Goal: Book appointment/travel/reservation

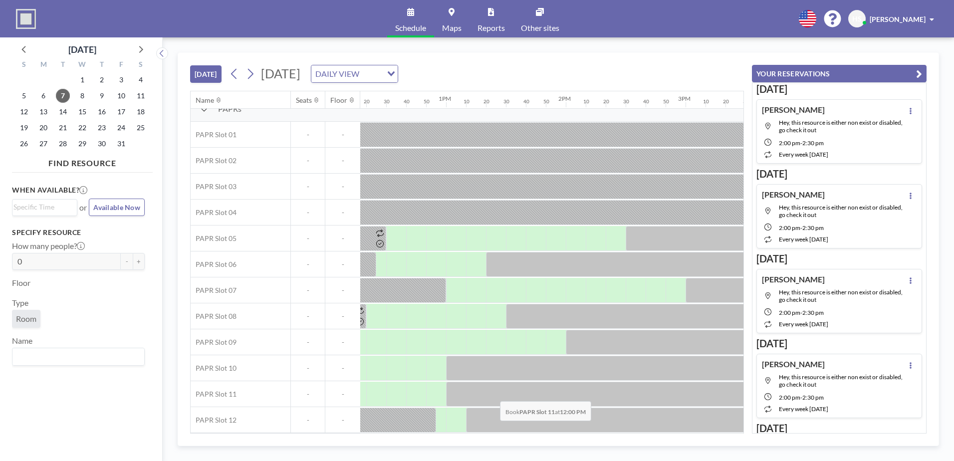
scroll to position [17, 1437]
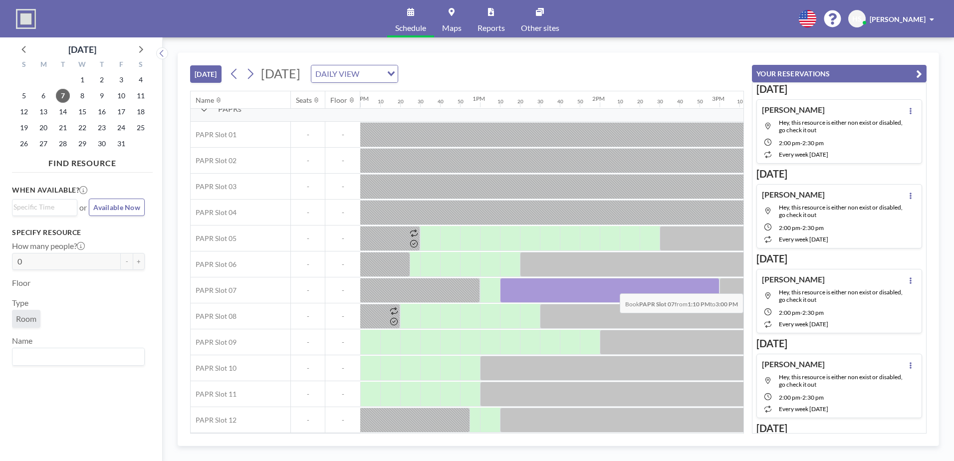
drag, startPoint x: 509, startPoint y: 286, endPoint x: 707, endPoint y: 286, distance: 197.1
click at [707, 286] on div at bounding box center [610, 290] width 220 height 25
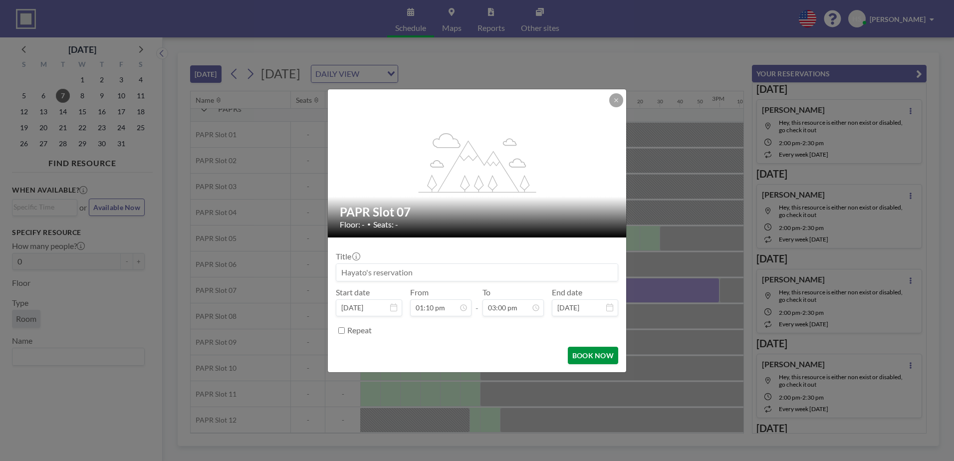
scroll to position [1598, 0]
click at [588, 350] on button "BOOK NOW" at bounding box center [593, 355] width 50 height 17
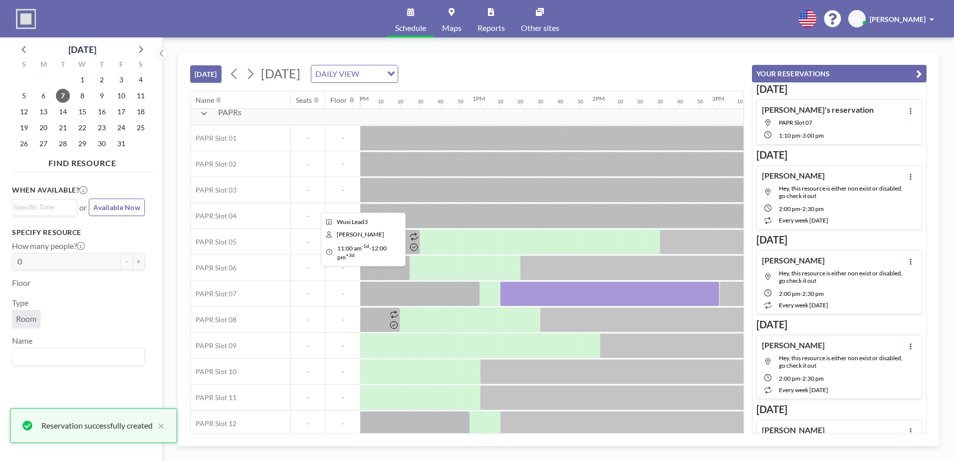
scroll to position [17, 1437]
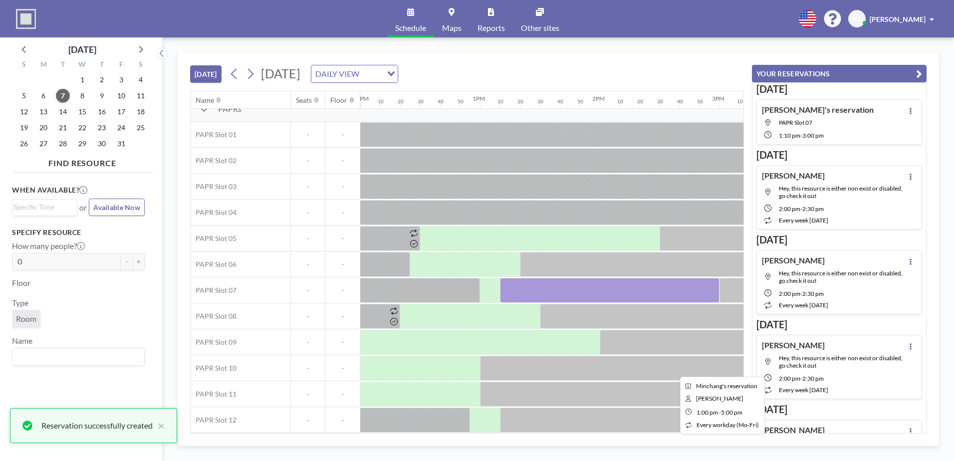
click at [535, 368] on div at bounding box center [719, 368] width 479 height 25
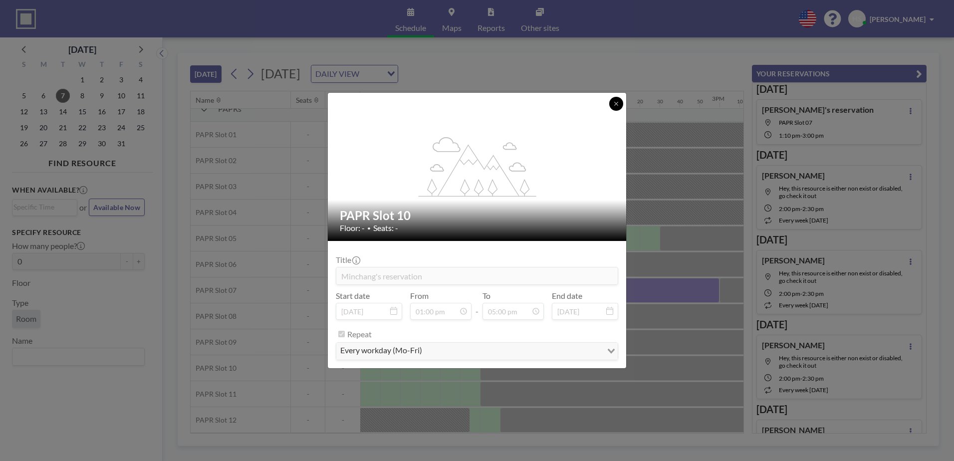
click at [613, 104] on button at bounding box center [616, 104] width 14 height 14
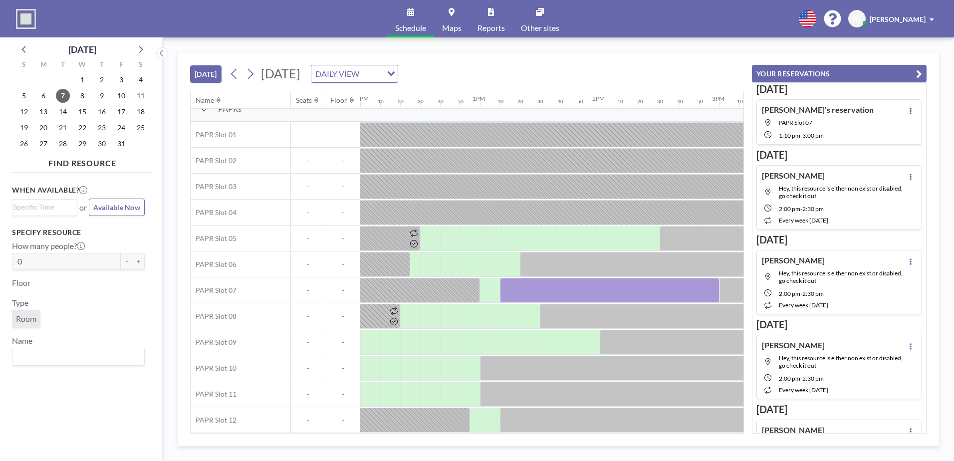
click at [812, 194] on span "Hey, this resource is either non exist or disabled, go check it out" at bounding box center [841, 192] width 124 height 15
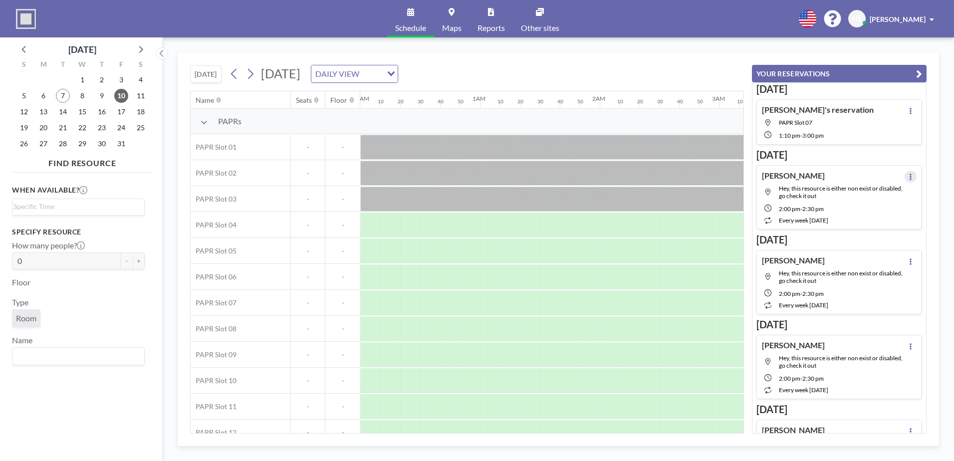
click at [905, 177] on button at bounding box center [911, 177] width 12 height 12
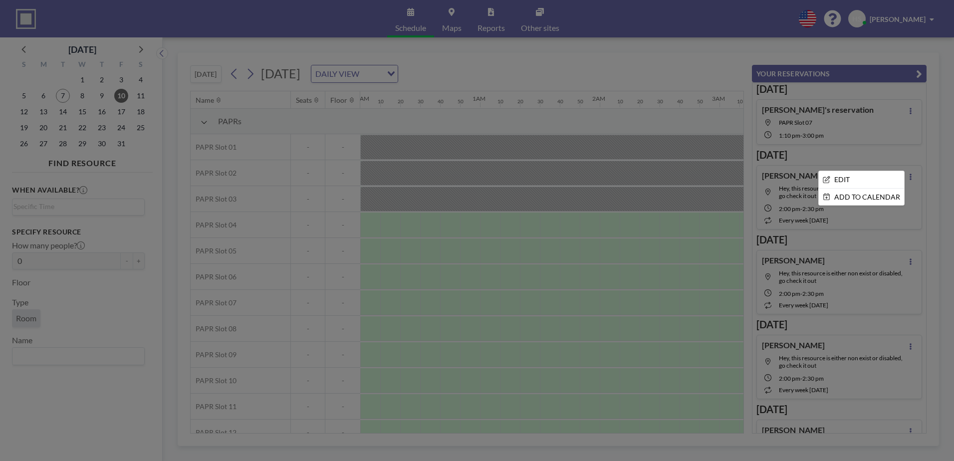
click at [808, 219] on div at bounding box center [477, 230] width 954 height 461
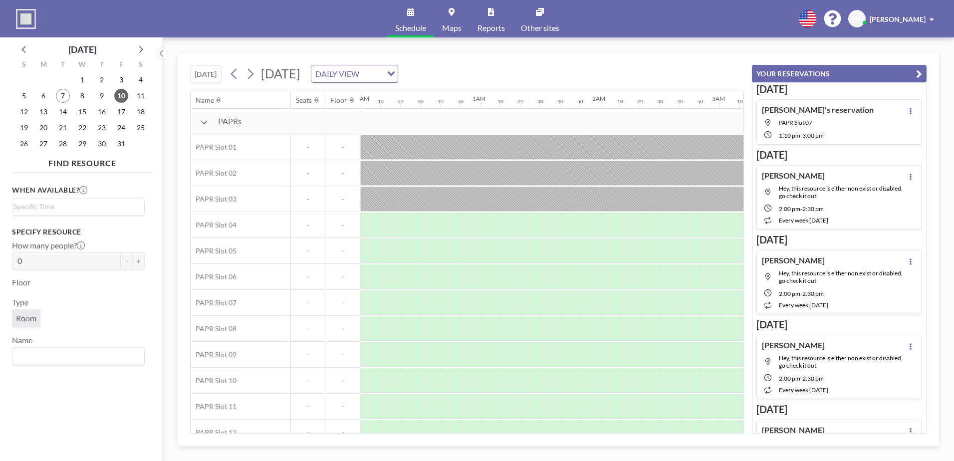
click at [797, 220] on span "every week [DATE]" at bounding box center [803, 220] width 49 height 7
click at [812, 206] on span "2:30 PM" at bounding box center [812, 208] width 21 height 7
click at [909, 178] on icon at bounding box center [911, 177] width 4 height 6
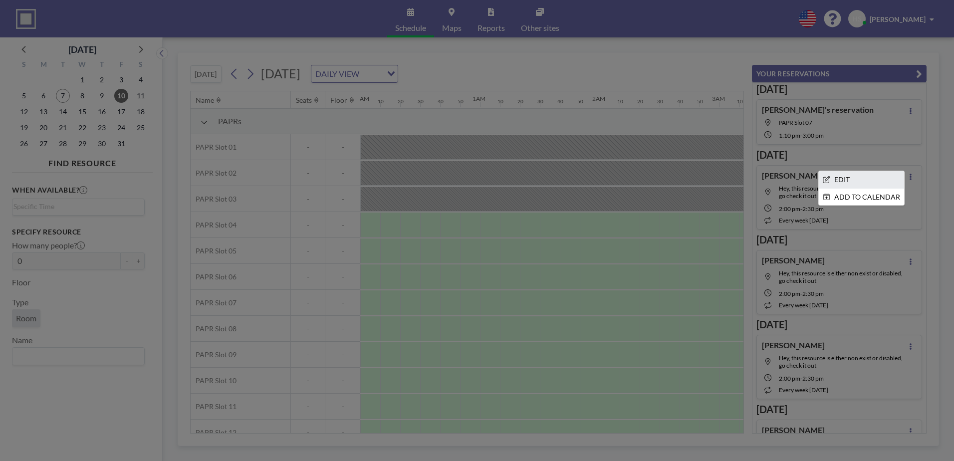
click at [871, 180] on li "EDIT" at bounding box center [861, 179] width 85 height 17
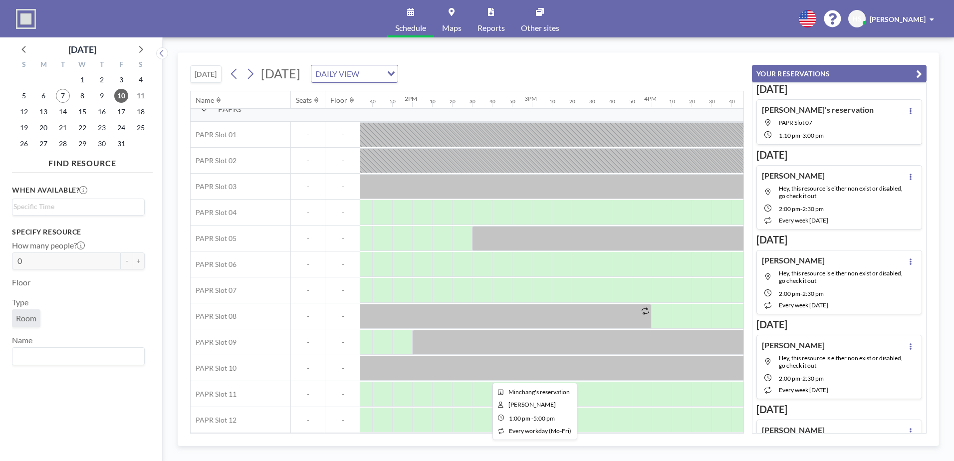
scroll to position [17, 1625]
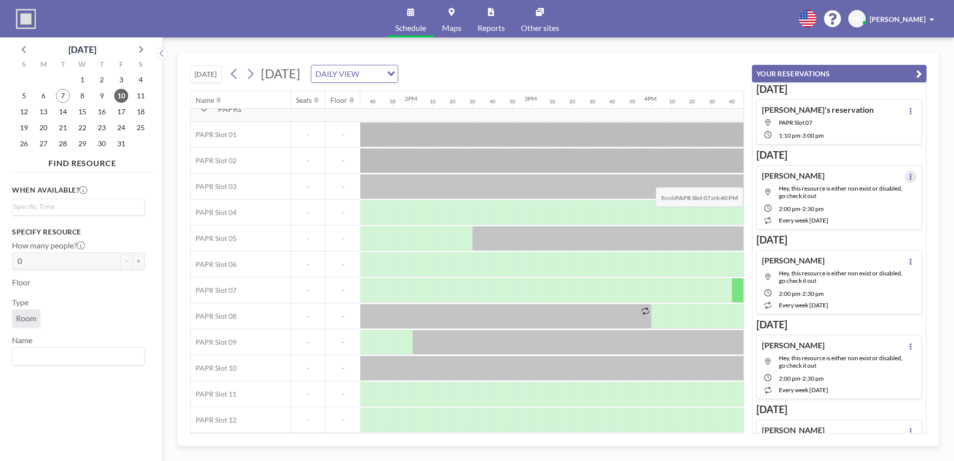
click at [905, 180] on button at bounding box center [911, 177] width 12 height 12
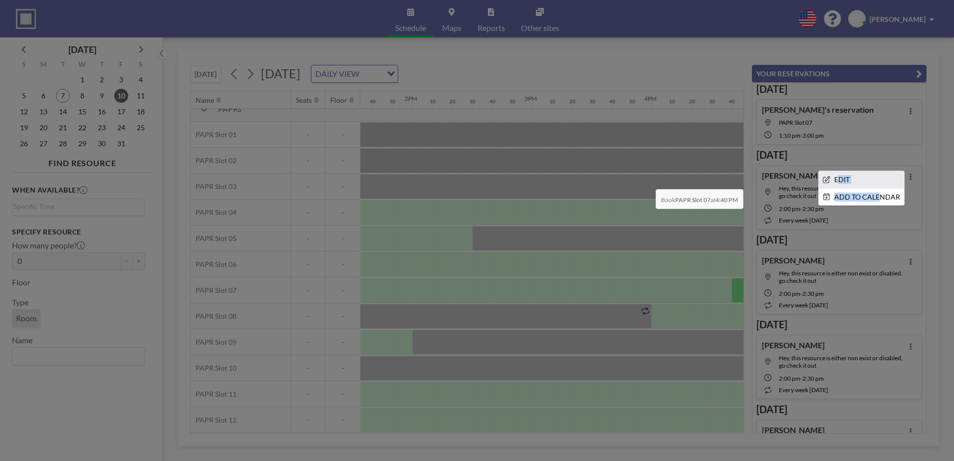
drag, startPoint x: 872, startPoint y: 197, endPoint x: 869, endPoint y: 182, distance: 15.3
click at [869, 182] on ul "EDIT ADD TO CALENDAR" at bounding box center [861, 188] width 85 height 34
drag, startPoint x: 869, startPoint y: 182, endPoint x: 837, endPoint y: 180, distance: 32.0
click at [837, 180] on li "EDIT" at bounding box center [861, 179] width 85 height 17
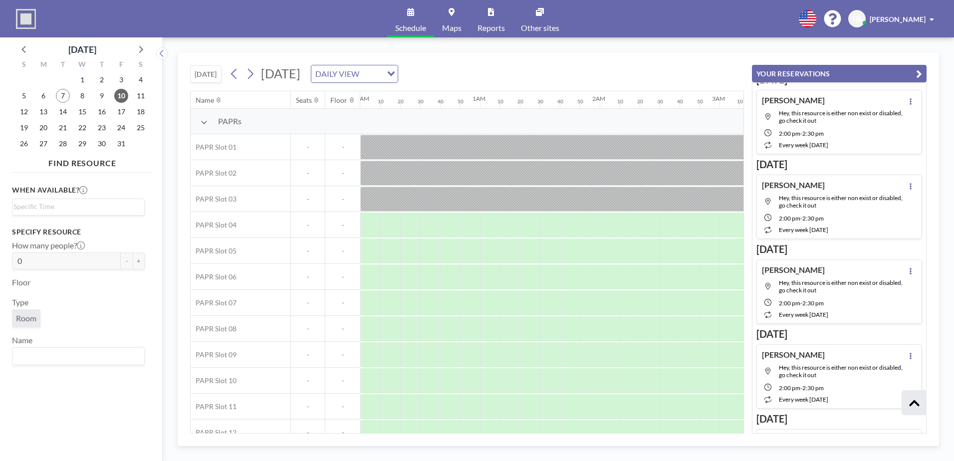
scroll to position [394, 0]
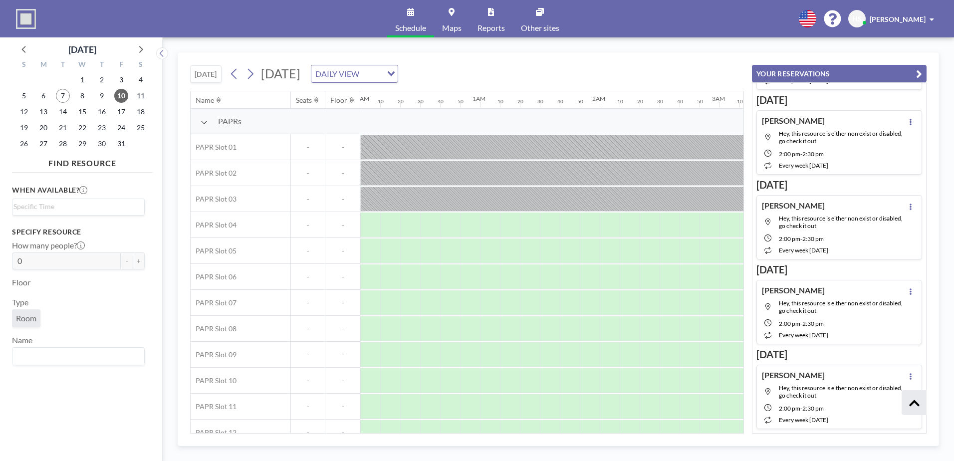
click at [916, 406] on icon at bounding box center [914, 403] width 10 height 12
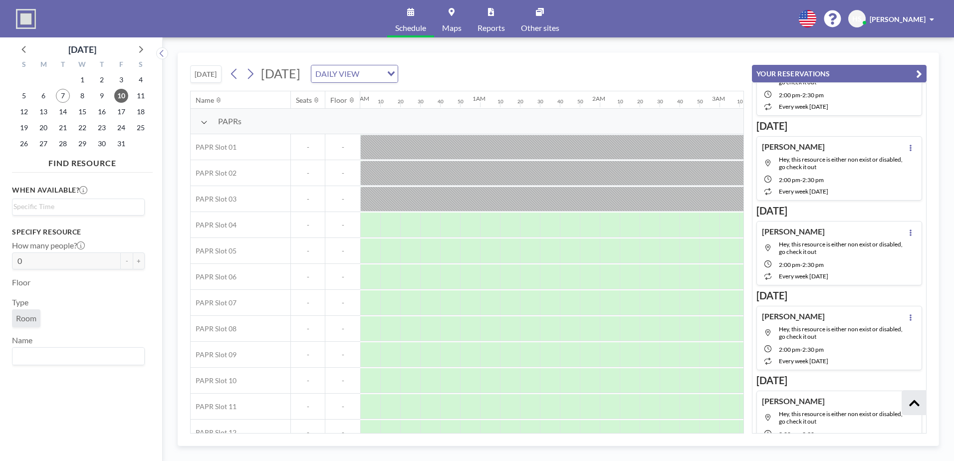
scroll to position [0, 0]
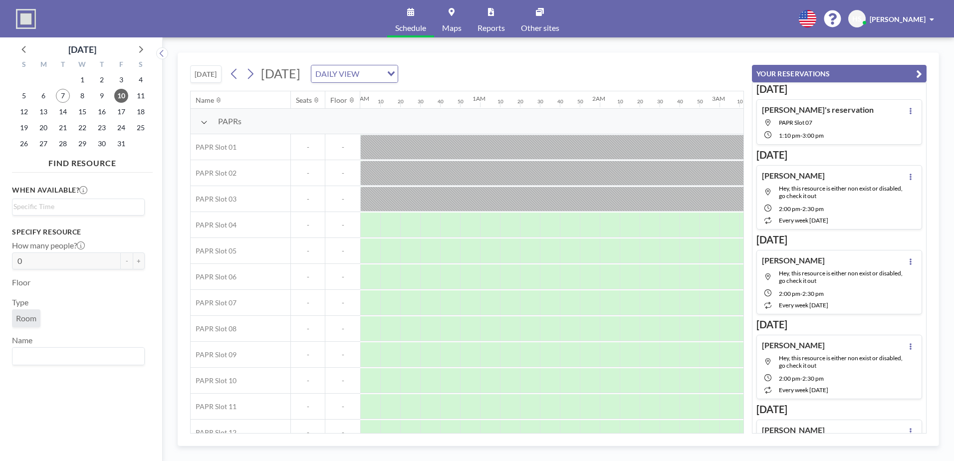
click at [870, 71] on button "YOUR RESERVATIONS" at bounding box center [839, 73] width 175 height 17
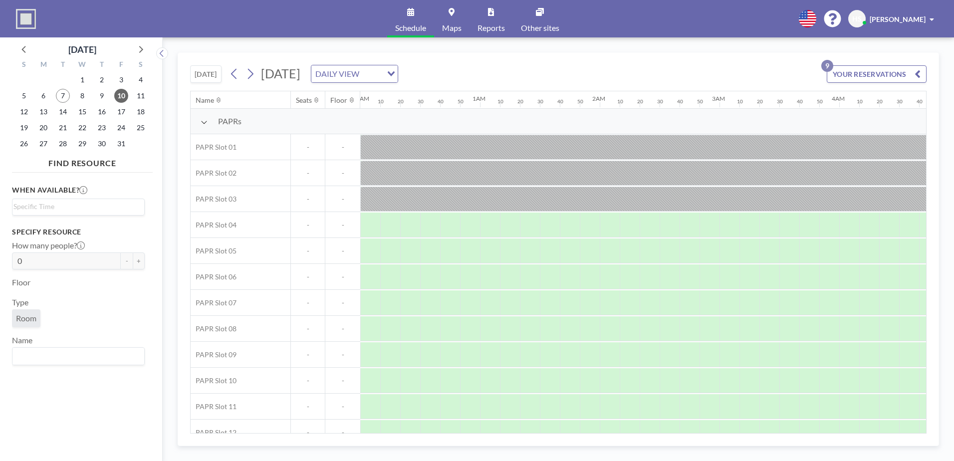
click at [870, 71] on button "YOUR RESERVATIONS 9" at bounding box center [877, 73] width 100 height 17
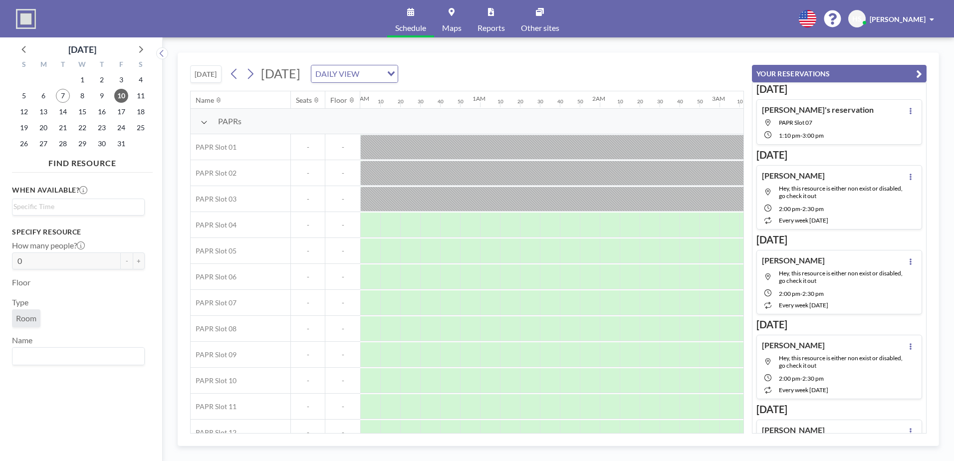
click at [813, 206] on span "2:30 PM" at bounding box center [812, 208] width 21 height 7
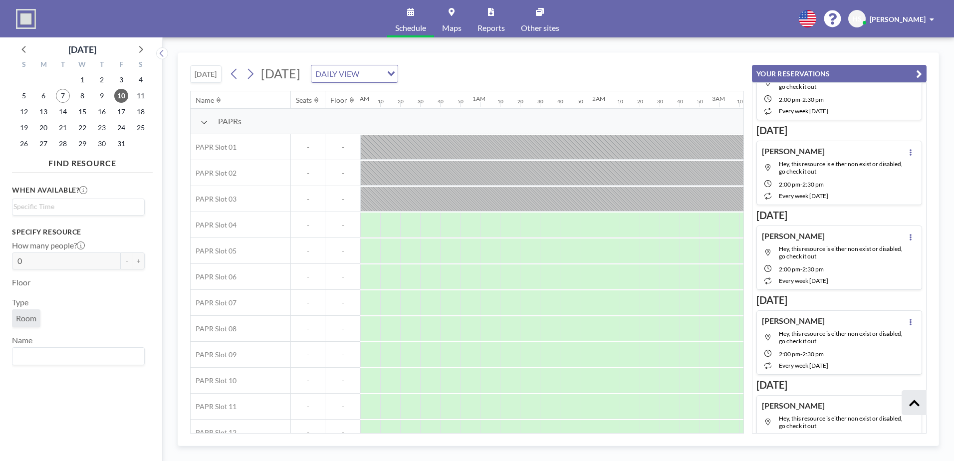
scroll to position [394, 0]
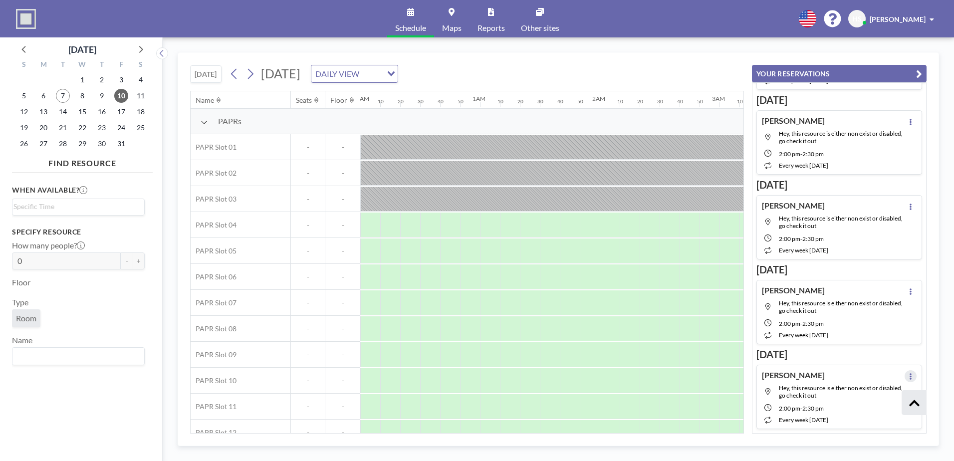
click at [909, 380] on button at bounding box center [911, 376] width 12 height 12
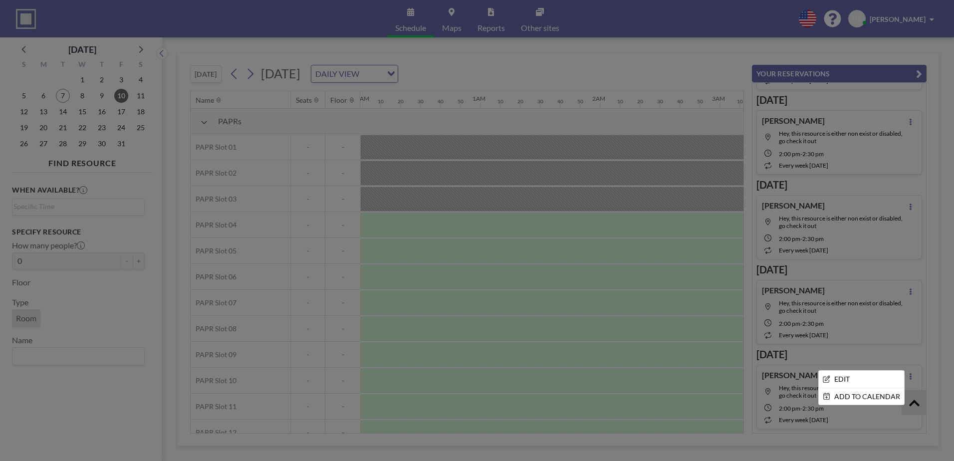
drag, startPoint x: 695, startPoint y: 368, endPoint x: 632, endPoint y: 361, distance: 63.8
click at [695, 368] on div at bounding box center [477, 230] width 954 height 461
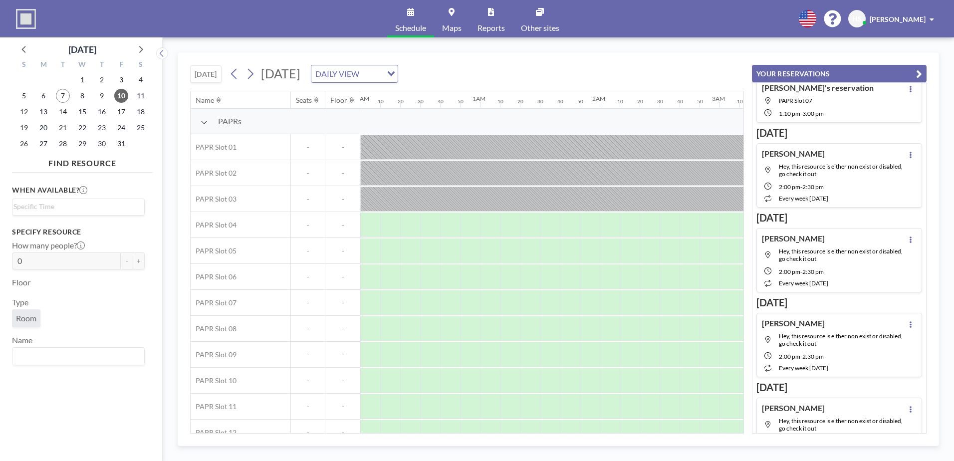
scroll to position [0, 0]
